Goal: Transaction & Acquisition: Obtain resource

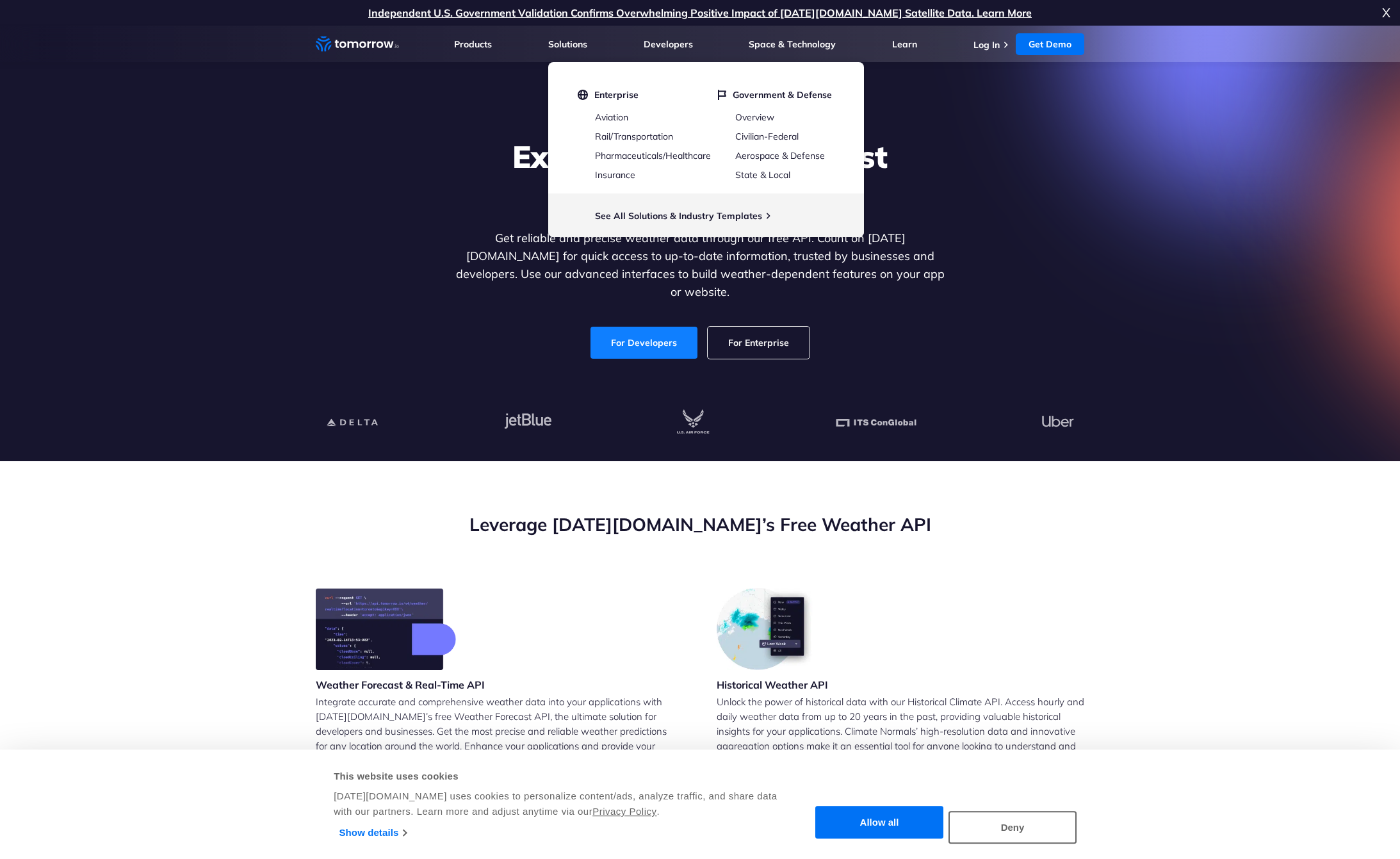
click at [644, 327] on link "For Developers" at bounding box center [644, 343] width 107 height 32
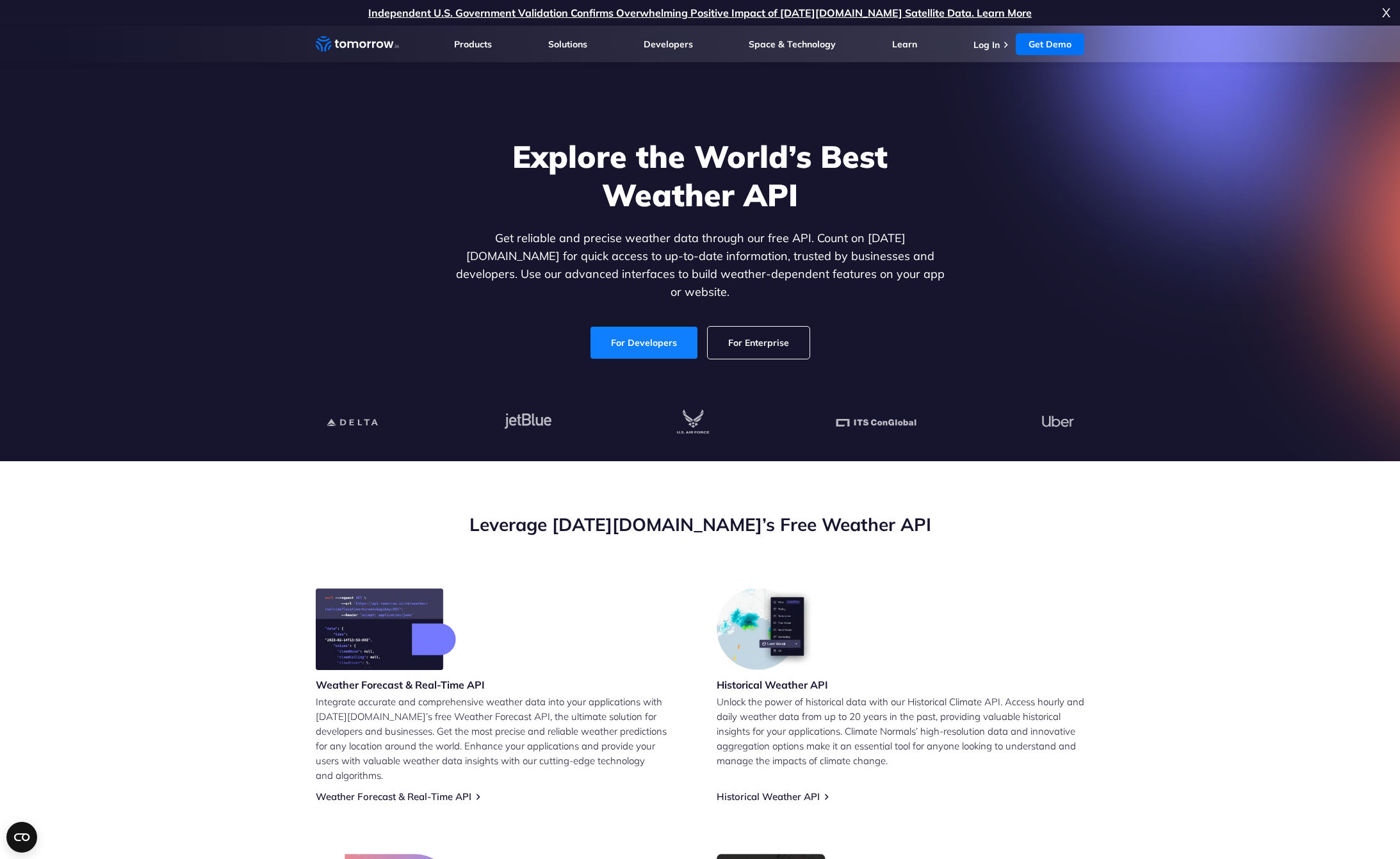
click at [647, 327] on link "For Developers" at bounding box center [644, 343] width 107 height 32
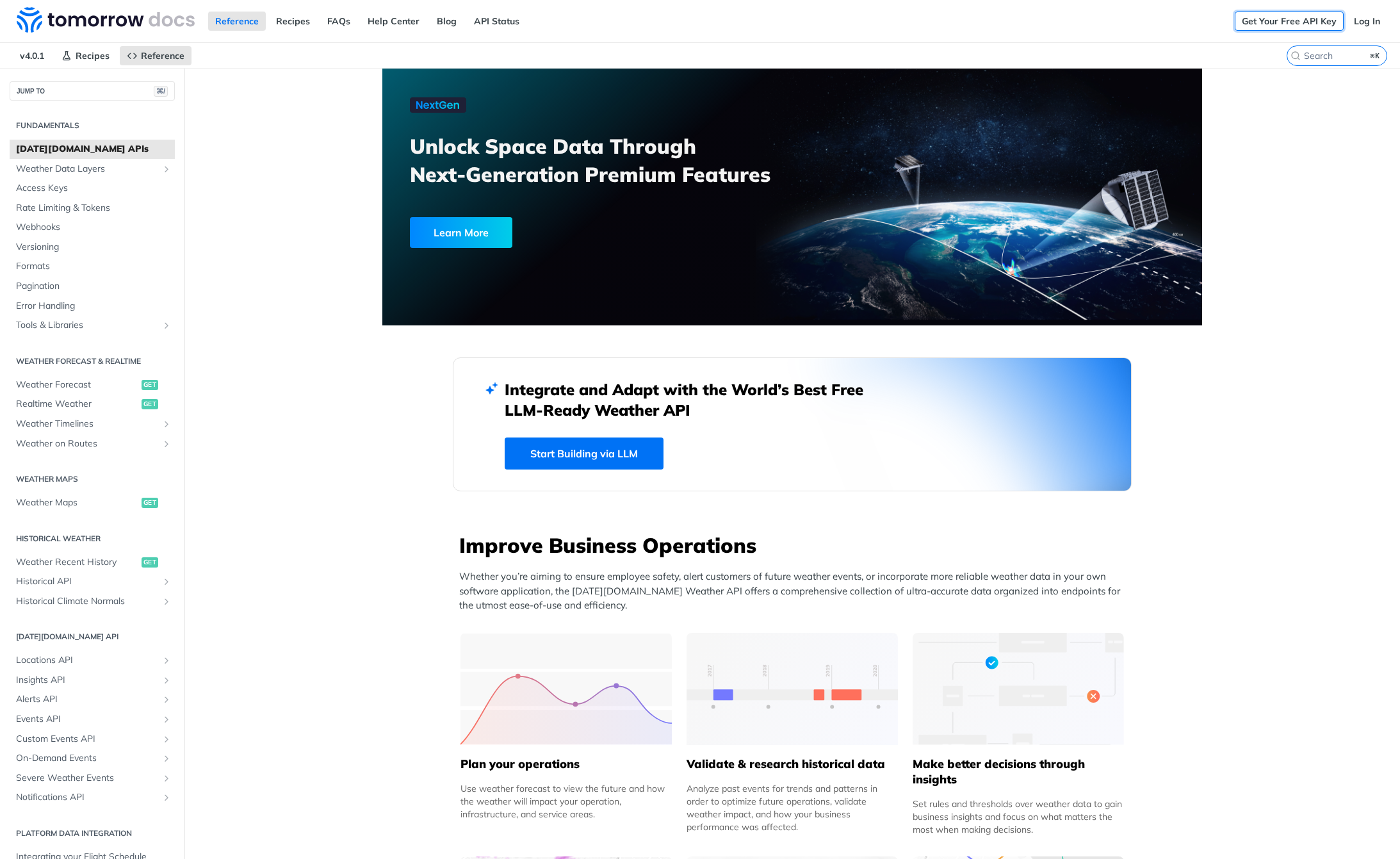
click at [1297, 26] on link "Get Your Free API Key" at bounding box center [1289, 21] width 109 height 19
